Goal: Task Accomplishment & Management: Complete application form

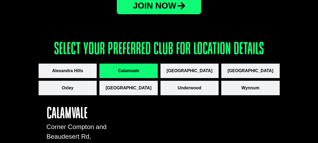
scroll to position [722, 0]
click at [141, 78] on button "Calamvale" at bounding box center [129, 71] width 58 height 14
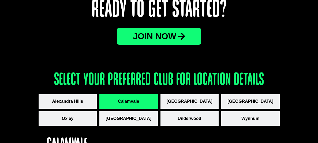
scroll to position [702, 0]
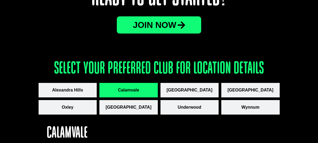
click at [136, 91] on span "Calamvale" at bounding box center [128, 90] width 21 height 6
click at [180, 21] on icon at bounding box center [182, 25] width 8 height 9
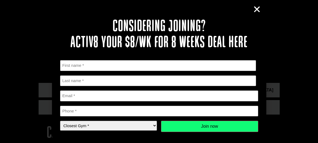
click at [128, 69] on input "First" at bounding box center [158, 65] width 197 height 11
type input "[PERSON_NAME]"
type input "Haira"
type input "0406074272"
click at [112, 97] on input "Email *" at bounding box center [159, 95] width 198 height 11
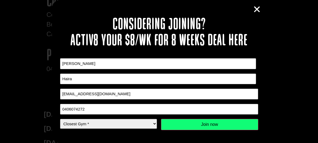
scroll to position [838, 0]
type input "[EMAIL_ADDRESS][DOMAIN_NAME]"
click at [226, 123] on input "Join now" at bounding box center [209, 124] width 97 height 11
click at [154, 121] on select "Closest Gym * Alexandra Hills Calamvale Coopers Plains Middle Park Oxley Park R…" at bounding box center [108, 124] width 97 height 10
select select "Calamvale"
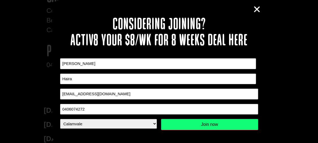
click at [60, 119] on select "Closest Gym * Alexandra Hills Calamvale Coopers Plains Middle Park Oxley Park R…" at bounding box center [108, 124] width 97 height 10
click at [220, 120] on input "Join now" at bounding box center [209, 124] width 97 height 11
click at [223, 130] on form "Name This field is for validation purposes and should be left unchanged. First …" at bounding box center [159, 99] width 198 height 82
click at [114, 61] on input "[PERSON_NAME]" at bounding box center [158, 63] width 197 height 11
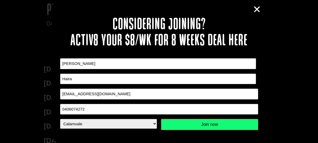
click at [151, 77] on input "Haira" at bounding box center [158, 78] width 197 height 11
click at [153, 90] on input "[EMAIL_ADDRESS][DOMAIN_NAME]" at bounding box center [159, 94] width 198 height 11
click at [132, 112] on div "Name This field is for validation purposes and should be left unchanged. First …" at bounding box center [159, 94] width 198 height 72
click at [123, 107] on input "0406074272" at bounding box center [159, 109] width 198 height 11
click at [130, 119] on select "Closest Gym * Alexandra Hills Calamvale Coopers Plains Middle Park Oxley Park R…" at bounding box center [108, 124] width 97 height 10
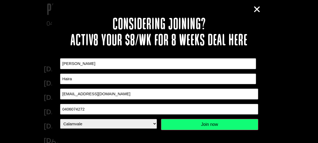
click at [60, 119] on select "Closest Gym * Alexandra Hills Calamvale Coopers Plains Middle Park Oxley Park R…" at bounding box center [108, 124] width 97 height 10
click at [199, 122] on input "Join now" at bounding box center [209, 124] width 97 height 11
click at [261, 10] on icon "Close" at bounding box center [257, 9] width 8 height 8
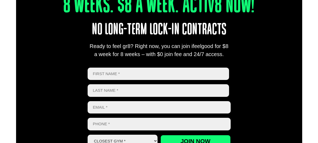
scroll to position [231, 0]
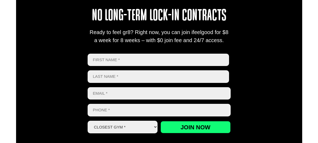
click at [152, 58] on input "First" at bounding box center [159, 60] width 142 height 13
type input "[PERSON_NAME]"
type input "Haira"
type input "0406074272"
click at [129, 96] on input "Email *" at bounding box center [159, 93] width 143 height 13
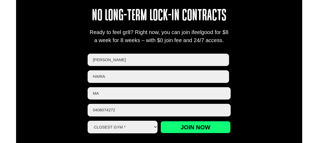
type input "m"
type input "M"
type input "[EMAIL_ADDRESS][DOMAIN_NAME]"
click at [112, 129] on select "Closest Gym * Alexandra Hills Calamvale Coopers Plains Middle Park Oxley Park R…" at bounding box center [123, 127] width 70 height 13
select select "Calamvale"
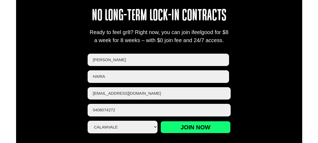
click at [88, 121] on select "Closest Gym * Alexandra Hills Calamvale Coopers Plains Middle Park Oxley Park R…" at bounding box center [123, 127] width 70 height 13
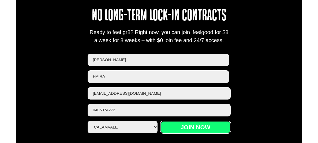
click at [187, 127] on input "Join now" at bounding box center [196, 127] width 70 height 12
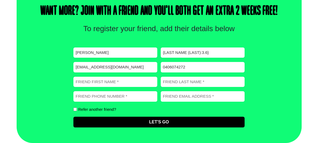
scroll to position [210, 0]
